Goal: Information Seeking & Learning: Find specific fact

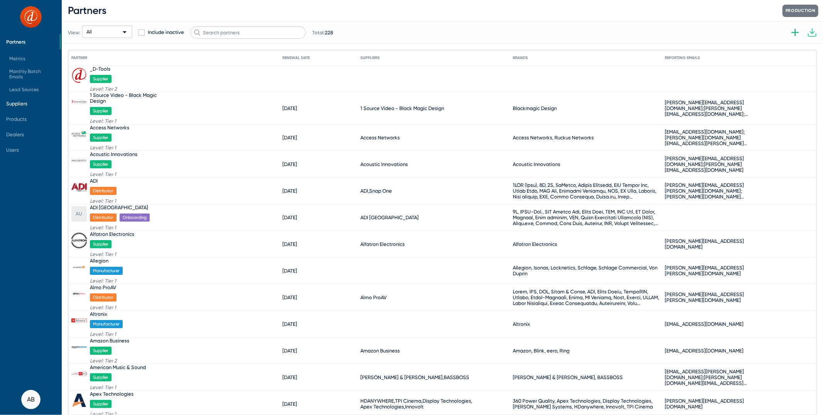
click at [40, 98] on span "Suppliers" at bounding box center [30, 103] width 60 height 15
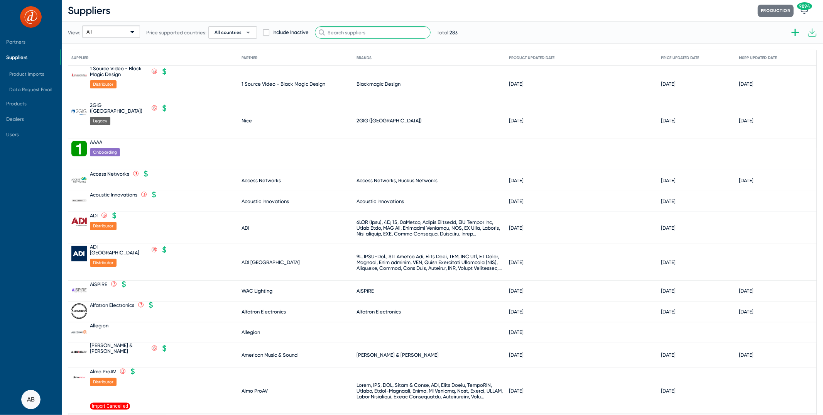
click at [349, 33] on input "text" at bounding box center [373, 32] width 116 height 12
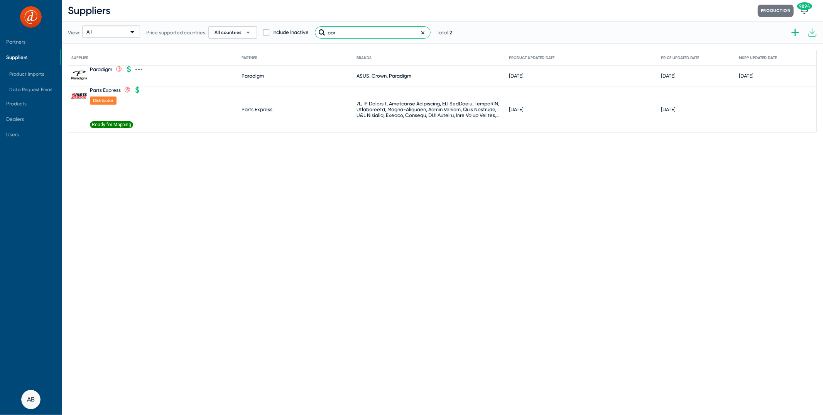
type input "par"
click at [94, 66] on div "Paradigm .st0{fill:none;stroke:#CC0000;stroke-width:50;stroke-miterlimit:10;} .…" at bounding box center [113, 69] width 46 height 7
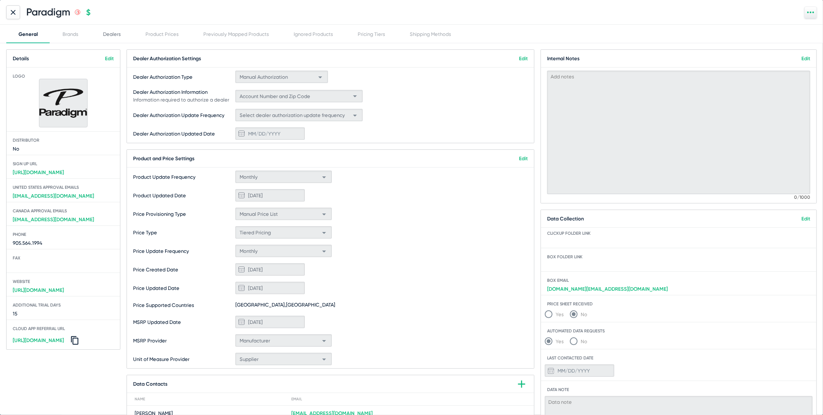
click at [121, 25] on div "Dealers" at bounding box center [112, 34] width 42 height 19
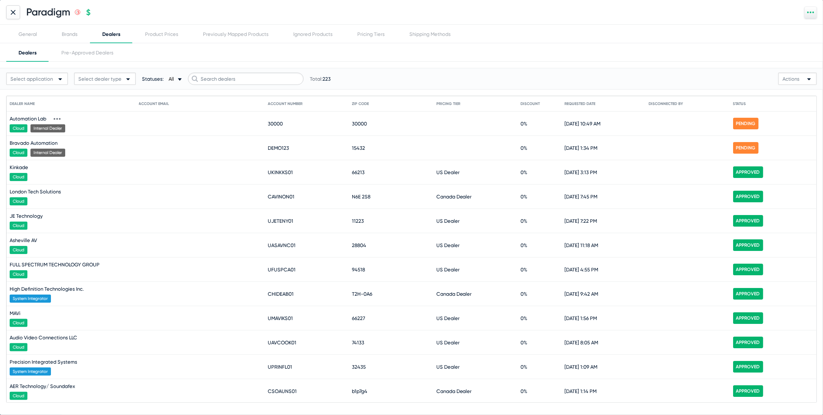
click at [59, 117] on icon at bounding box center [57, 118] width 7 height 7
click at [67, 127] on button "View request" at bounding box center [71, 130] width 42 height 15
click at [71, 143] on icon at bounding box center [68, 143] width 7 height 7
click at [83, 153] on button "View request" at bounding box center [82, 154] width 42 height 15
click at [18, 15] on div at bounding box center [13, 12] width 14 height 14
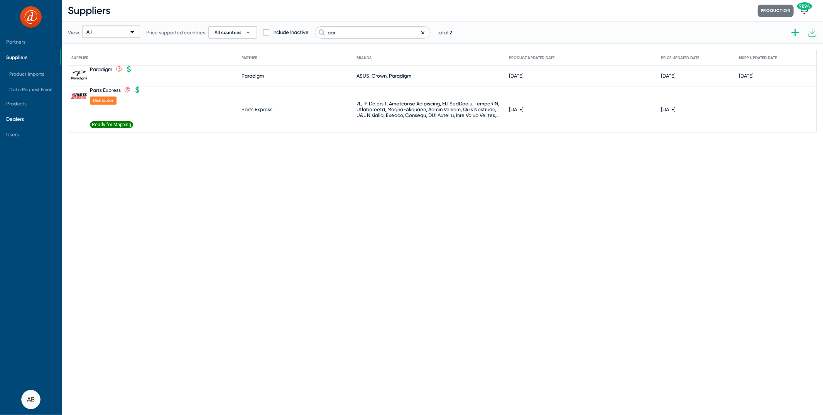
click at [29, 122] on span "Dealers" at bounding box center [30, 118] width 60 height 15
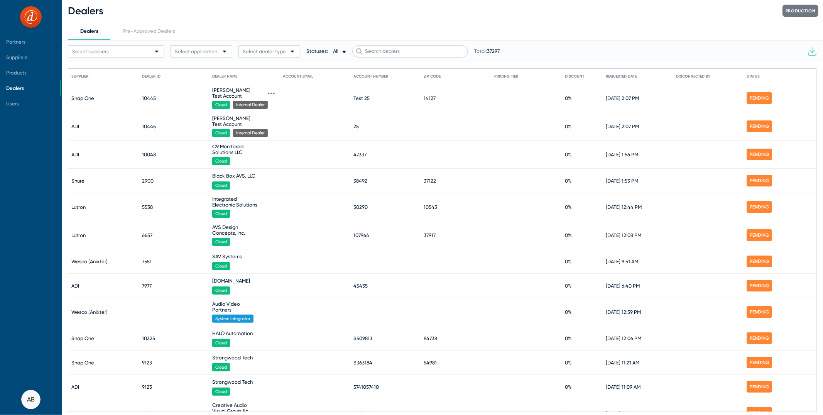
click at [269, 91] on icon at bounding box center [271, 93] width 7 height 7
click at [292, 103] on button "View request" at bounding box center [285, 104] width 42 height 15
click at [15, 57] on span "Suppliers" at bounding box center [16, 57] width 21 height 6
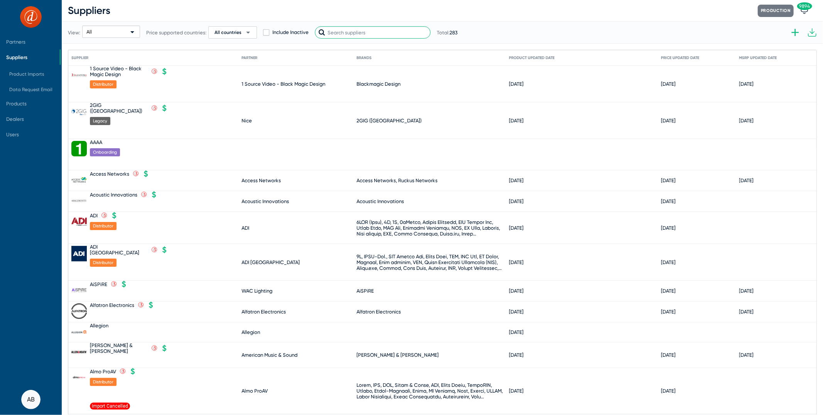
click at [375, 35] on input "text" at bounding box center [373, 32] width 116 height 12
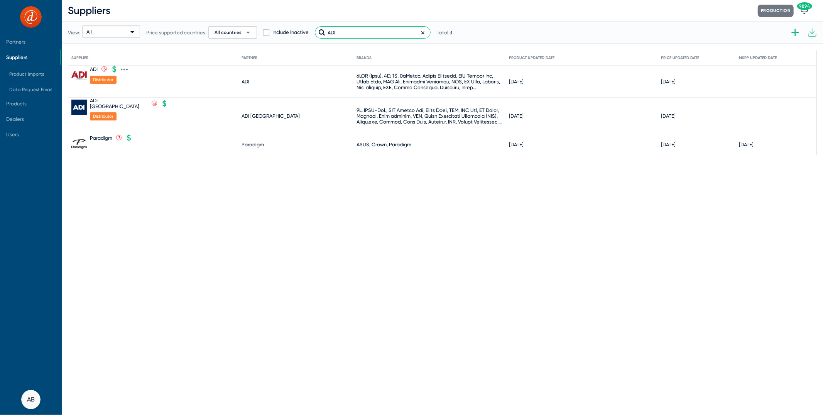
type input "ADI"
click at [93, 67] on div "ADI" at bounding box center [94, 69] width 8 height 6
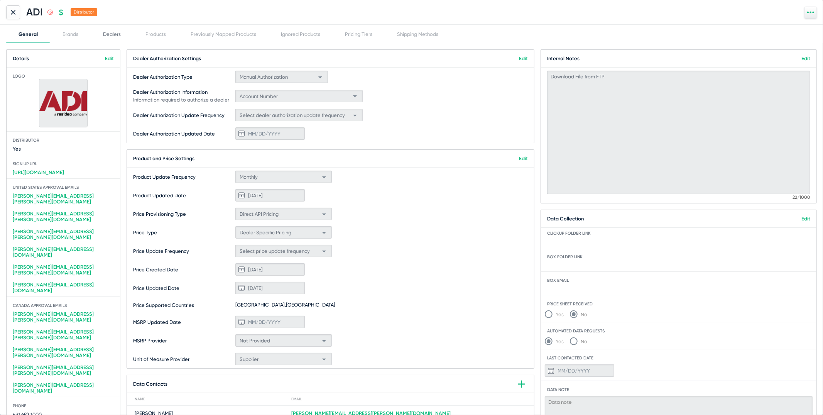
click at [110, 39] on div "Dealers" at bounding box center [112, 34] width 42 height 19
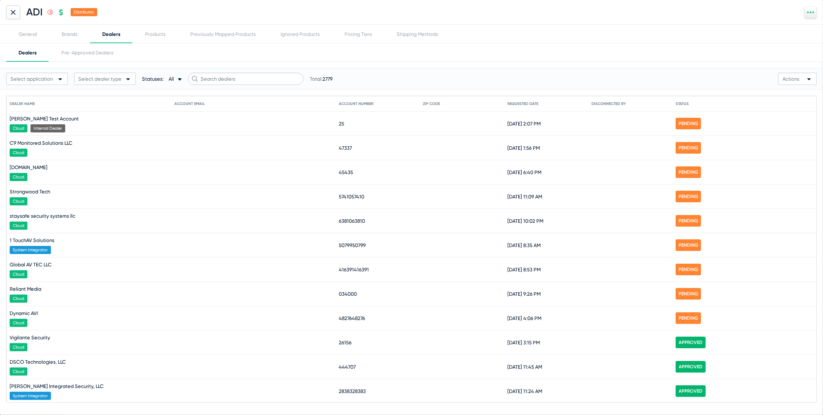
click at [118, 76] on span "Select dealer type" at bounding box center [99, 79] width 43 height 6
click at [111, 106] on span "Internal Dealer" at bounding box center [105, 108] width 58 height 15
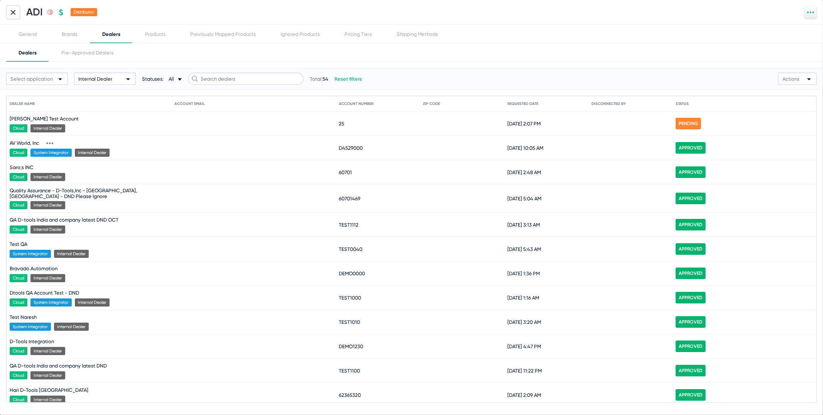
click at [360, 146] on span "D4529000" at bounding box center [351, 148] width 24 height 6
copy span "D4529000"
click at [161, 35] on div "Products" at bounding box center [155, 34] width 20 height 6
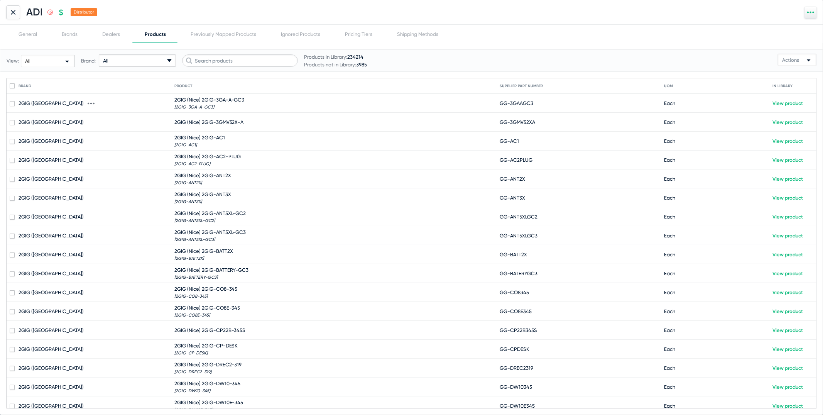
drag, startPoint x: 537, startPoint y: 103, endPoint x: 499, endPoint y: 103, distance: 38.2
click at [499, 103] on mat-row "2GIG ([GEOGRAPHIC_DATA]) 2GIG (Nice) 2GIG-3GA-A-GC3 [2GIG-3GA-A-GC3] GG-3GAAGC3…" at bounding box center [411, 103] width 809 height 19
checkbox input "true"
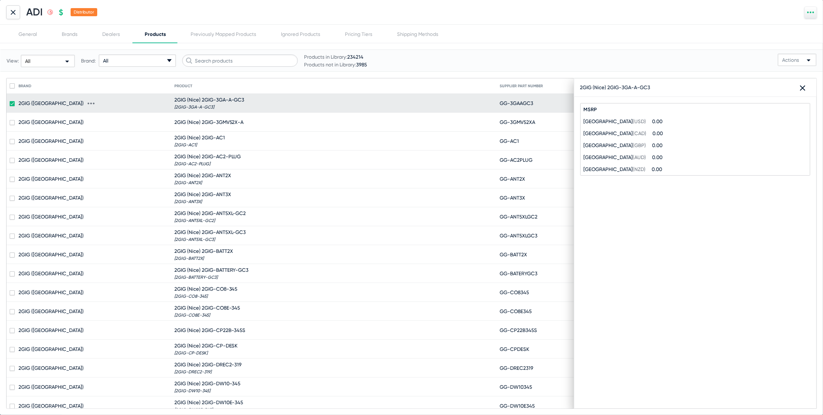
copy mat-row "[2GIG-3GA-A-GC3] GG-3GAAGC3"
click at [535, 101] on mat-cell "GG-3GAAGC3" at bounding box center [581, 103] width 165 height 19
drag, startPoint x: 535, startPoint y: 105, endPoint x: 501, endPoint y: 105, distance: 34.3
click at [501, 105] on mat-cell "GG-3GAAGC3" at bounding box center [581, 103] width 165 height 19
copy span "GG-3GAAGC3"
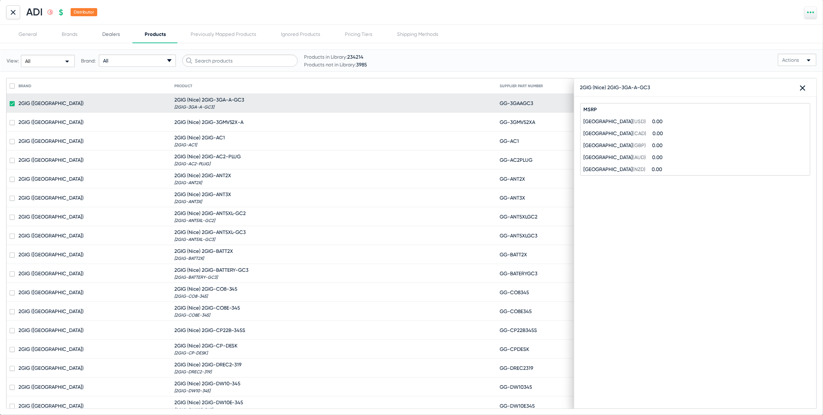
click at [113, 37] on div "Dealers" at bounding box center [111, 34] width 42 height 19
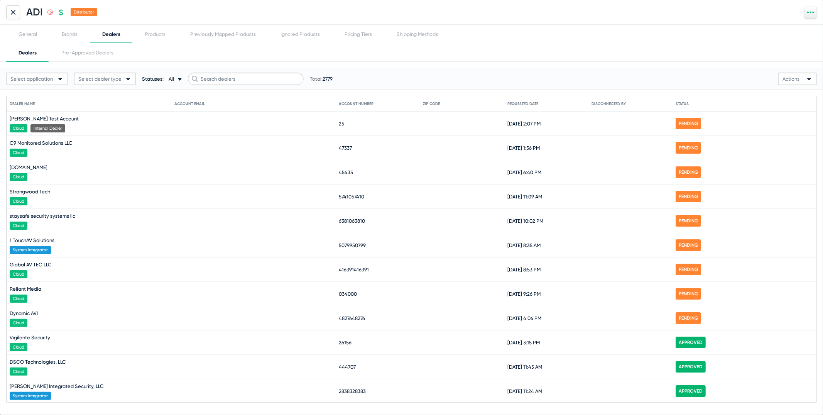
click at [110, 76] on span "Select dealer type" at bounding box center [99, 79] width 43 height 6
click at [109, 103] on span "Internal Dealer" at bounding box center [105, 108] width 58 height 15
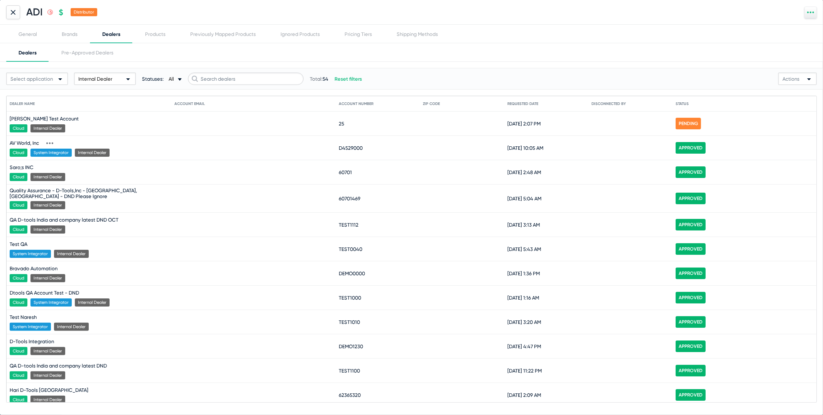
click at [355, 148] on span "D4529000" at bounding box center [351, 148] width 24 height 6
copy span "D4529000"
click at [86, 119] on icon at bounding box center [89, 118] width 7 height 7
click at [85, 127] on button "View request" at bounding box center [92, 130] width 42 height 15
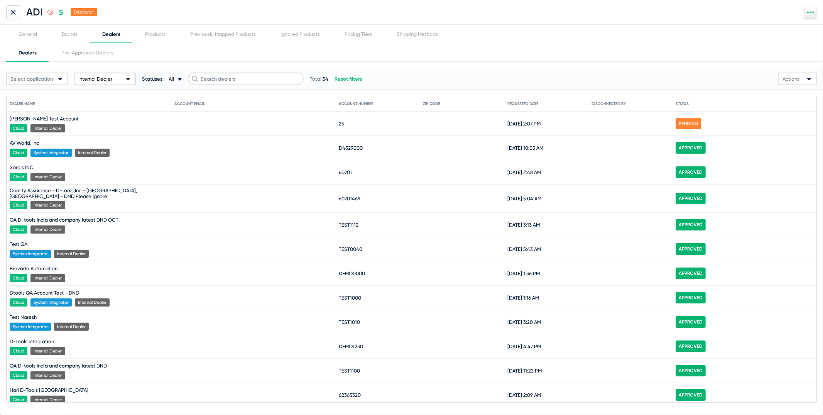
click at [13, 14] on icon at bounding box center [13, 12] width 5 height 5
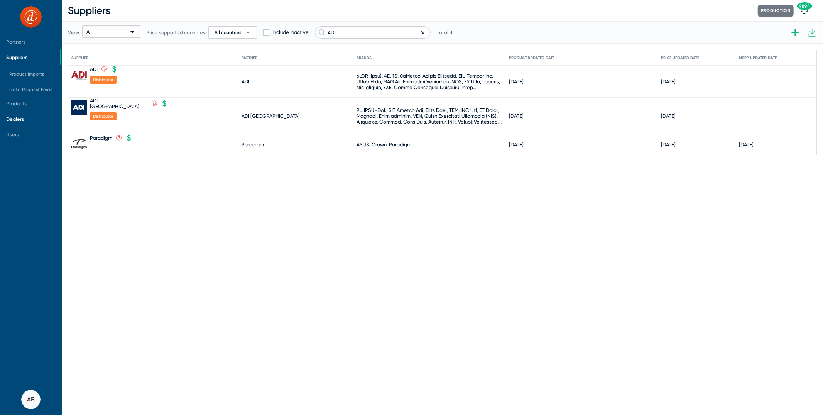
click at [30, 114] on span "Dealers" at bounding box center [30, 118] width 60 height 15
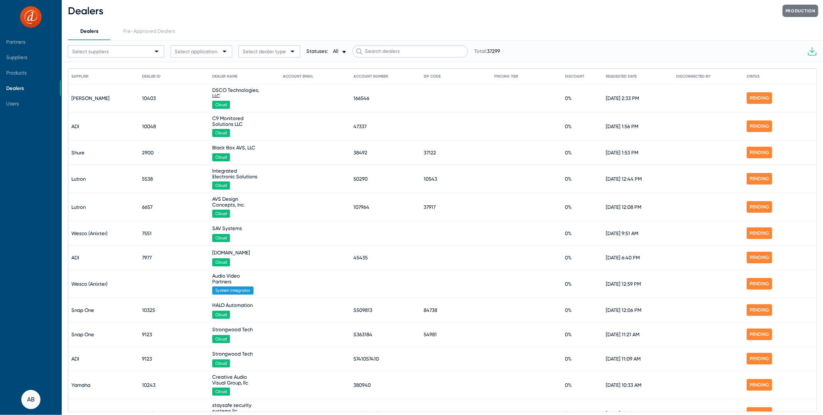
click at [31, 84] on span "Dealers" at bounding box center [30, 87] width 60 height 15
click at [196, 51] on span "Select application" at bounding box center [196, 52] width 42 height 6
click at [265, 48] on div at bounding box center [411, 207] width 823 height 415
click at [265, 49] on span "Select dealer type" at bounding box center [264, 52] width 43 height 6
click at [263, 76] on span "Internal Dealer" at bounding box center [270, 80] width 58 height 15
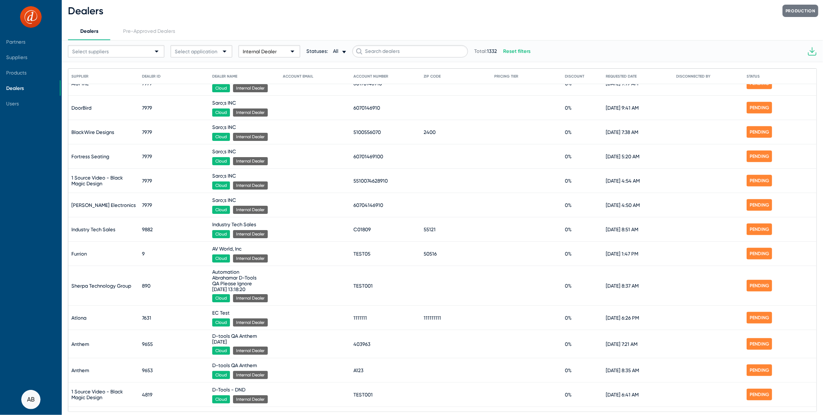
scroll to position [472, 0]
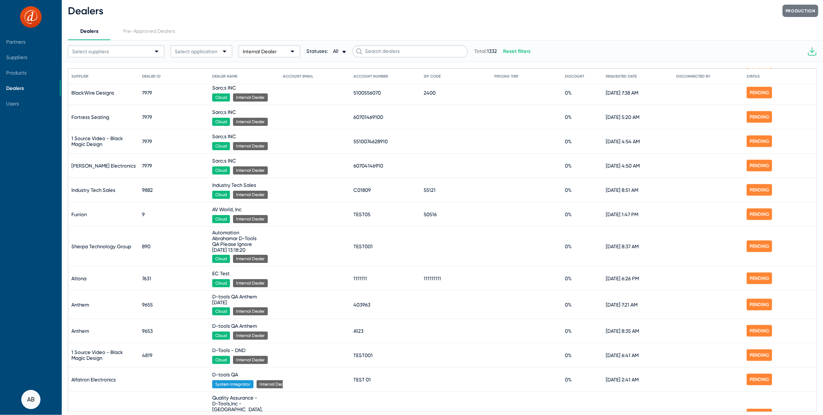
click at [263, 76] on mat-header-cell "Dealer Name" at bounding box center [247, 76] width 71 height 15
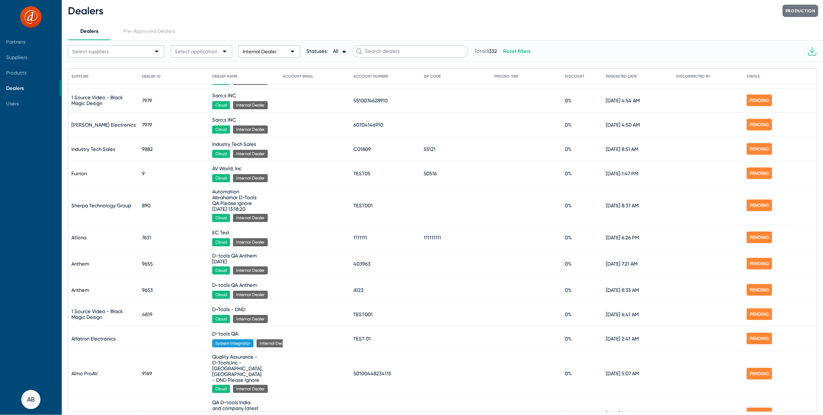
scroll to position [578, 0]
